Goal: Transaction & Acquisition: Purchase product/service

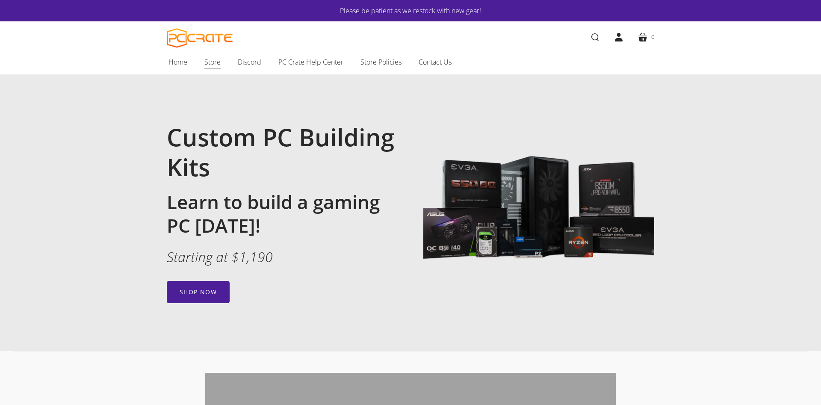
click at [212, 62] on span "Store" at bounding box center [212, 61] width 16 height 11
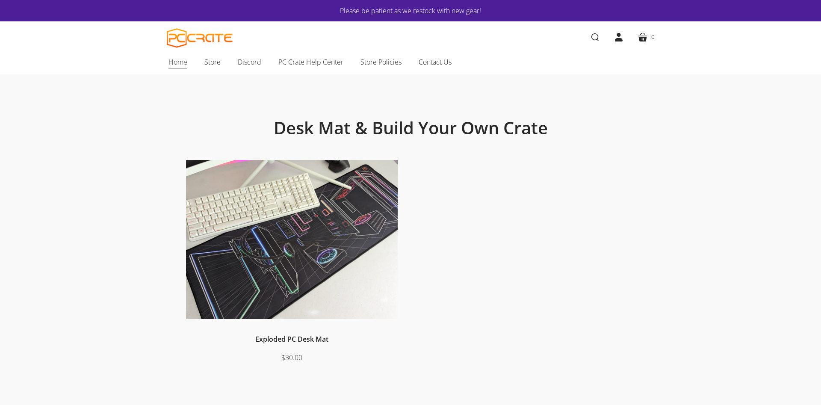
click at [173, 61] on span "Home" at bounding box center [177, 61] width 19 height 11
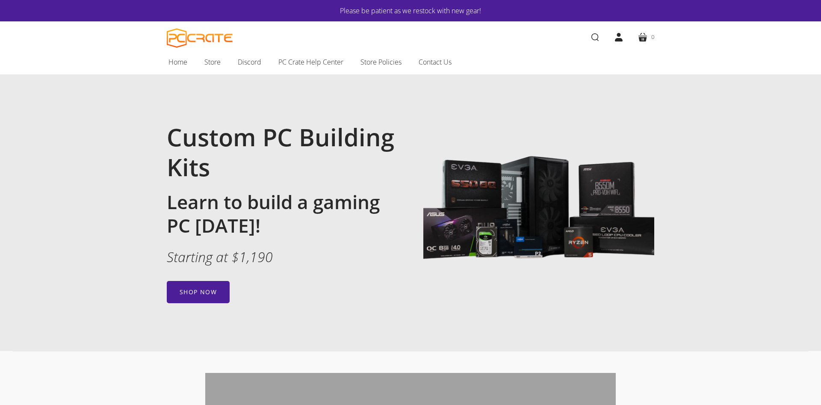
scroll to position [131, 0]
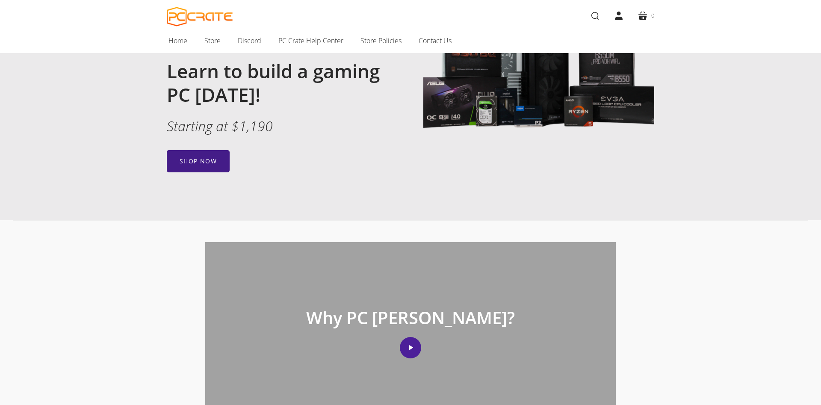
click at [196, 157] on link "Shop now" at bounding box center [198, 161] width 63 height 22
